Goal: Find specific page/section: Find specific page/section

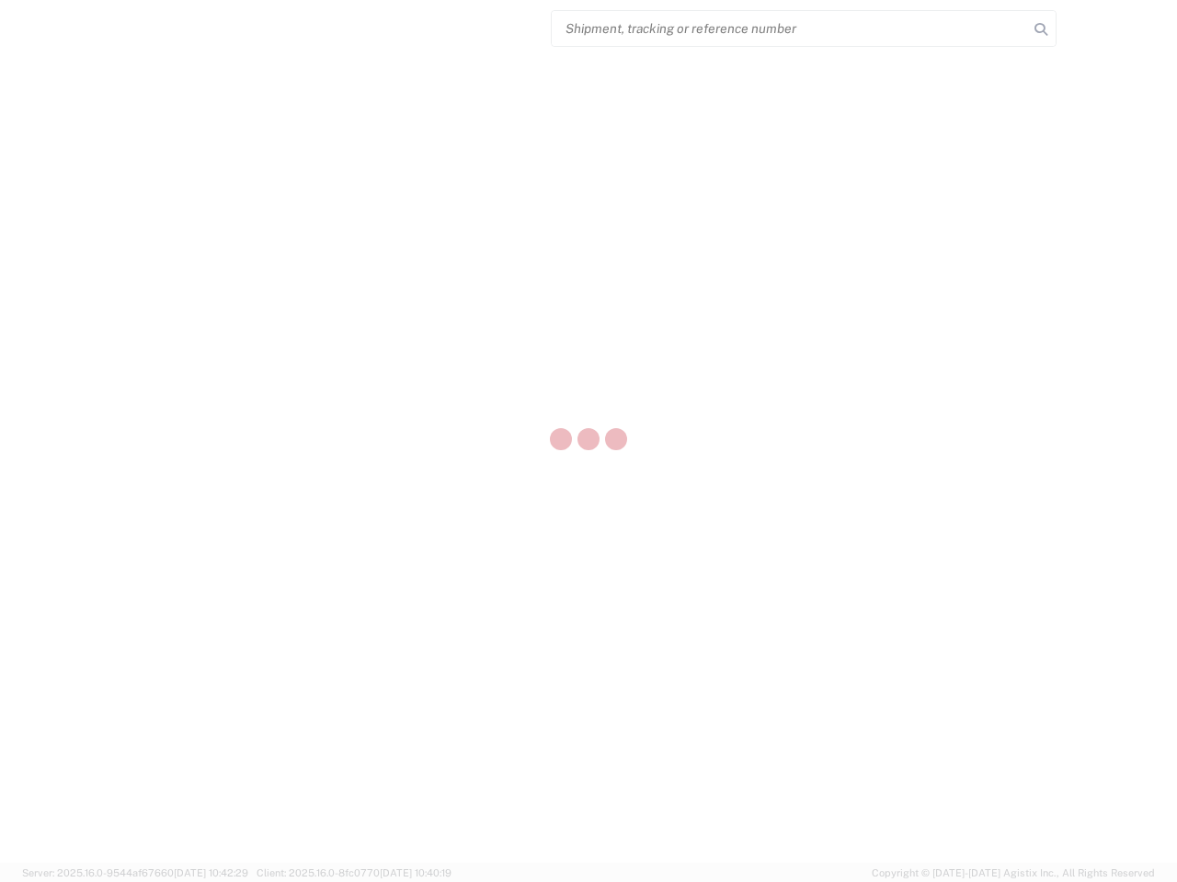
select select "US"
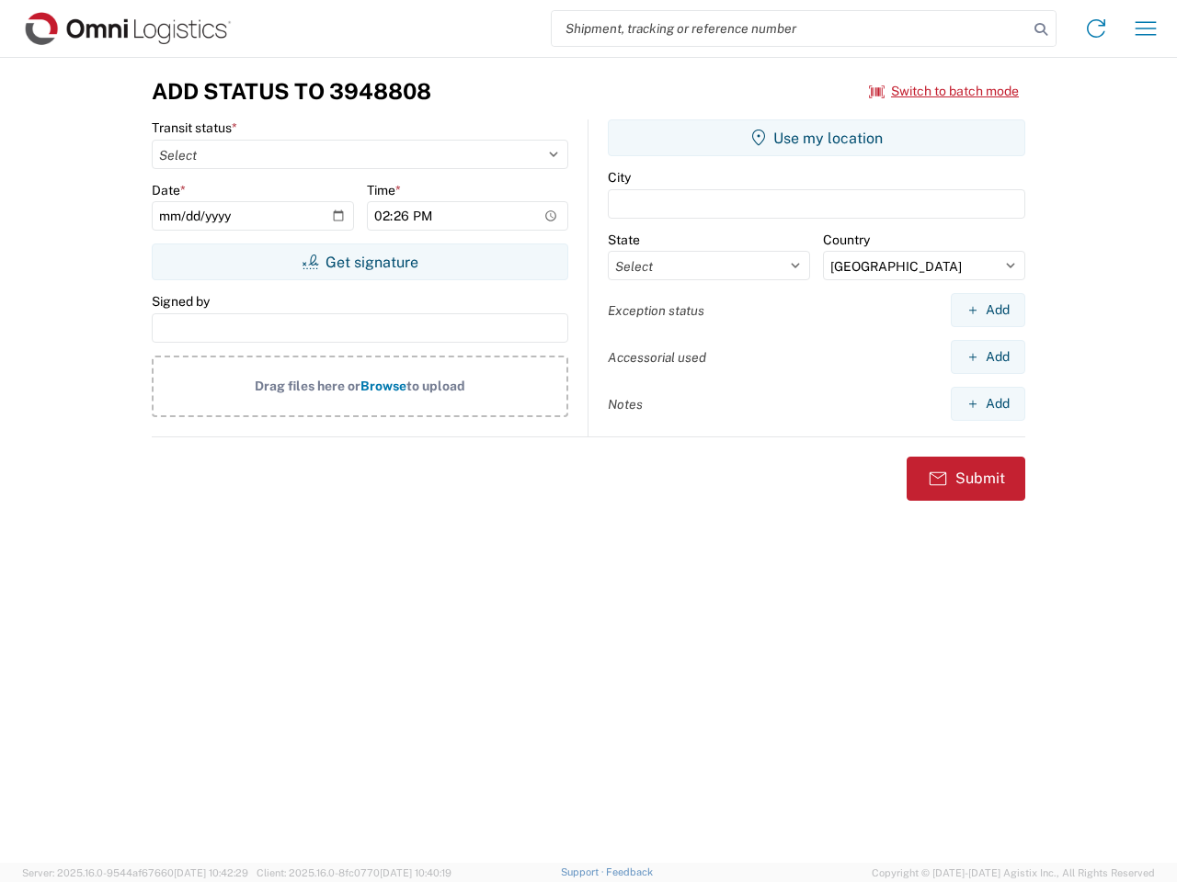
click at [790, 28] on input "search" at bounding box center [790, 28] width 476 height 35
click at [1041, 29] on icon at bounding box center [1041, 30] width 26 height 26
click at [1096, 28] on icon at bounding box center [1095, 28] width 29 height 29
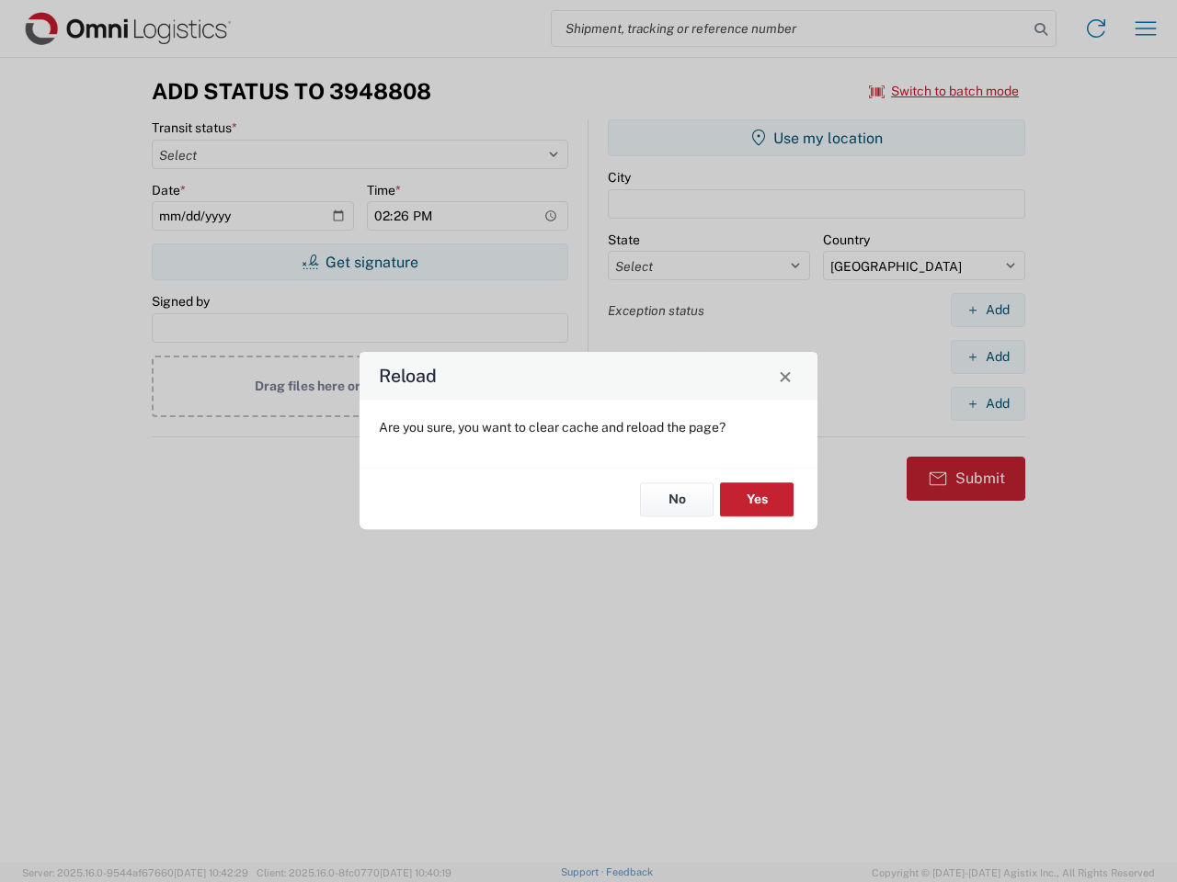
click at [1145, 28] on div "Reload Are you sure, you want to clear cache and reload the page? No Yes" at bounding box center [588, 441] width 1177 height 882
click at [944, 91] on div "Reload Are you sure, you want to clear cache and reload the page? No Yes" at bounding box center [588, 441] width 1177 height 882
click at [359, 262] on div "Reload Are you sure, you want to clear cache and reload the page? No Yes" at bounding box center [588, 441] width 1177 height 882
click at [816, 138] on div "Reload Are you sure, you want to clear cache and reload the page? No Yes" at bounding box center [588, 441] width 1177 height 882
click at [987, 310] on div "Reload Are you sure, you want to clear cache and reload the page? No Yes" at bounding box center [588, 441] width 1177 height 882
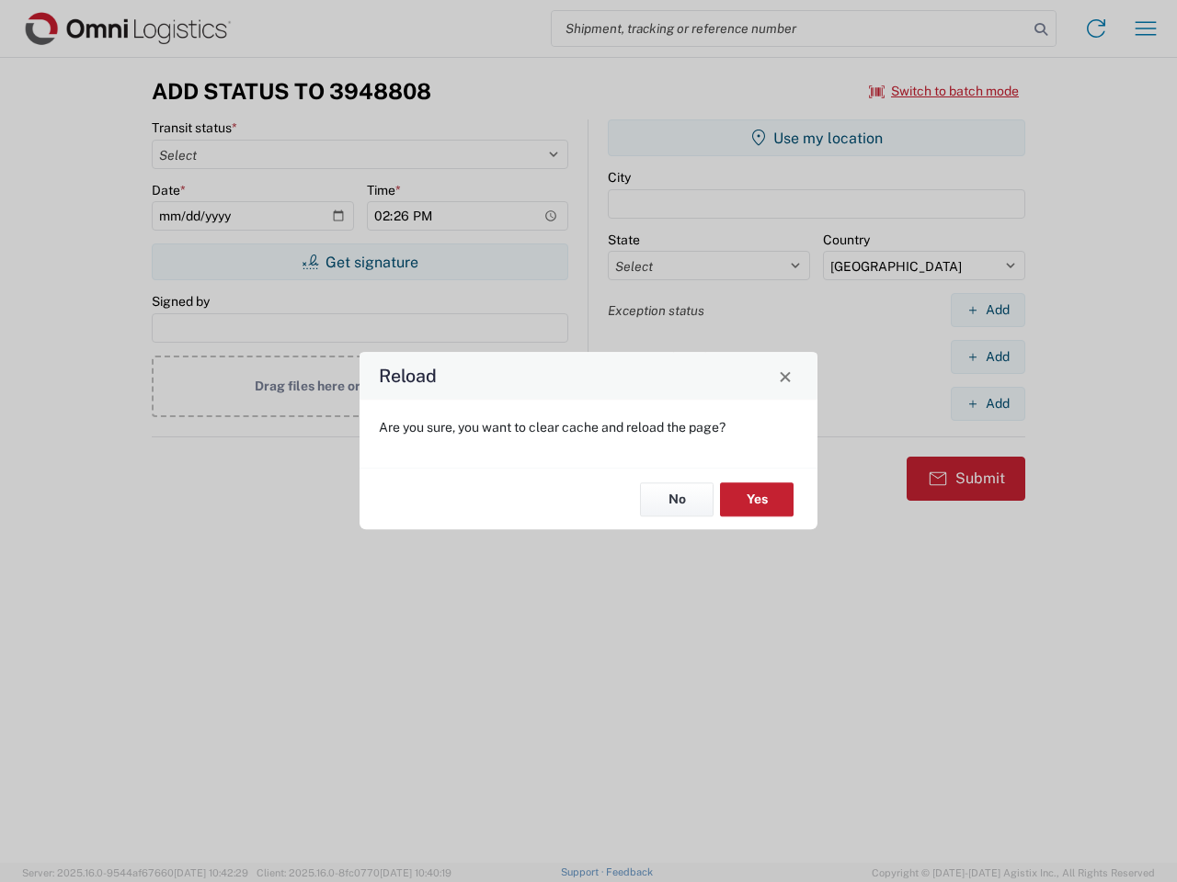
click at [987, 357] on div "Reload Are you sure, you want to clear cache and reload the page? No Yes" at bounding box center [588, 441] width 1177 height 882
click at [987, 404] on div "Reload Are you sure, you want to clear cache and reload the page? No Yes" at bounding box center [588, 441] width 1177 height 882
